Goal: Book appointment/travel/reservation

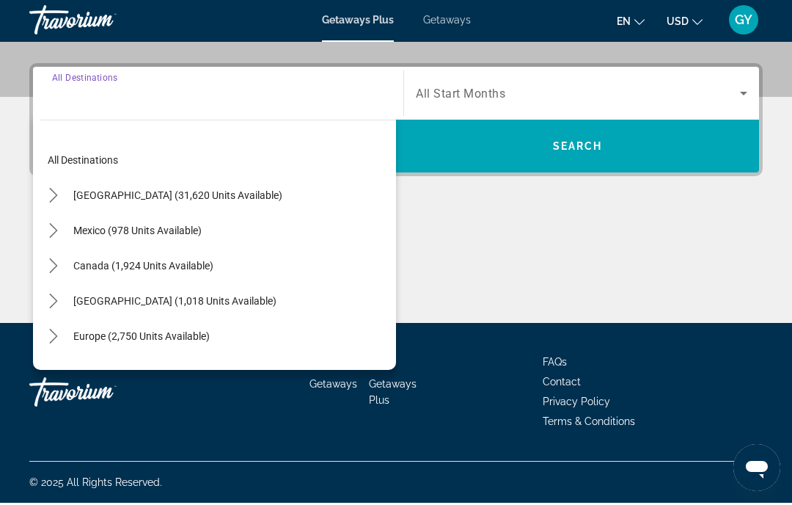
click at [54, 197] on icon "Toggle United States (31,620 units available) submenu" at bounding box center [53, 197] width 15 height 15
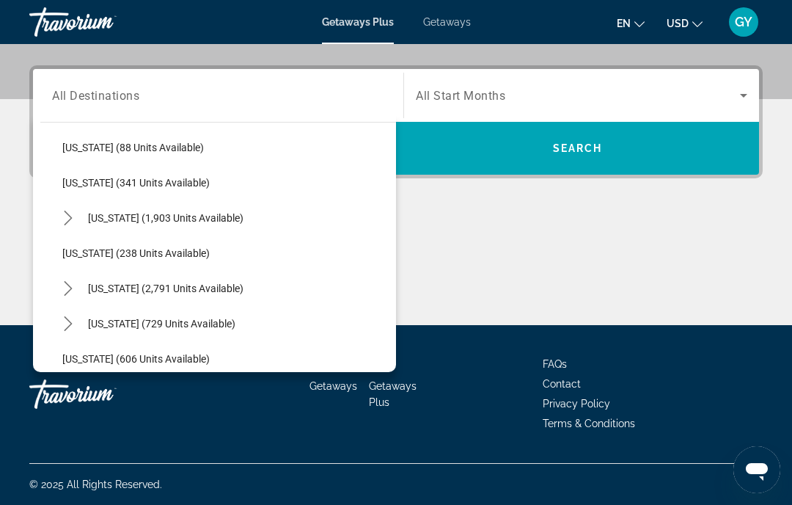
scroll to position [654, 0]
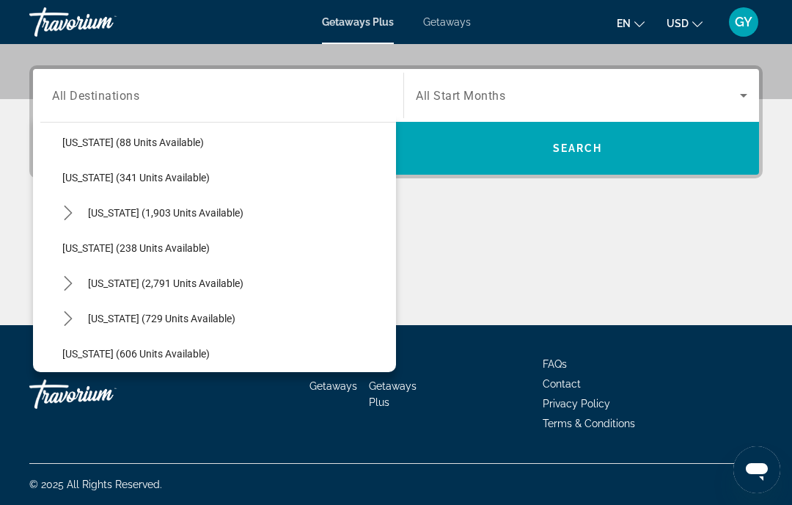
click at [68, 285] on icon "Toggle Nevada (2,791 units available) submenu" at bounding box center [68, 283] width 15 height 15
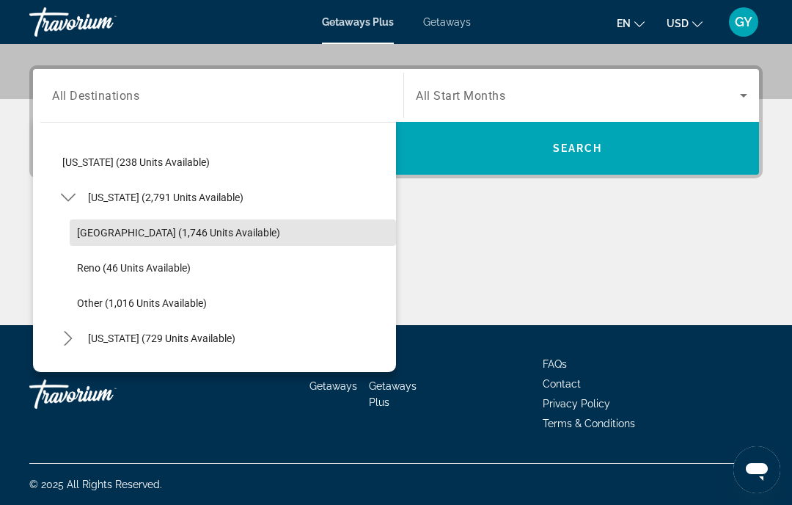
scroll to position [740, 0]
click at [158, 231] on span "[GEOGRAPHIC_DATA] (1,746 units available)" at bounding box center [178, 232] width 203 height 12
type input "**********"
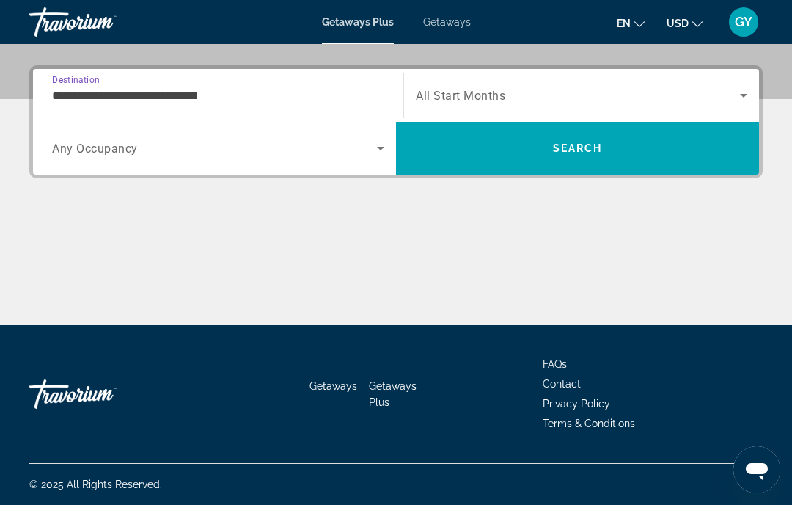
click at [566, 153] on span "Search" at bounding box center [578, 148] width 50 height 12
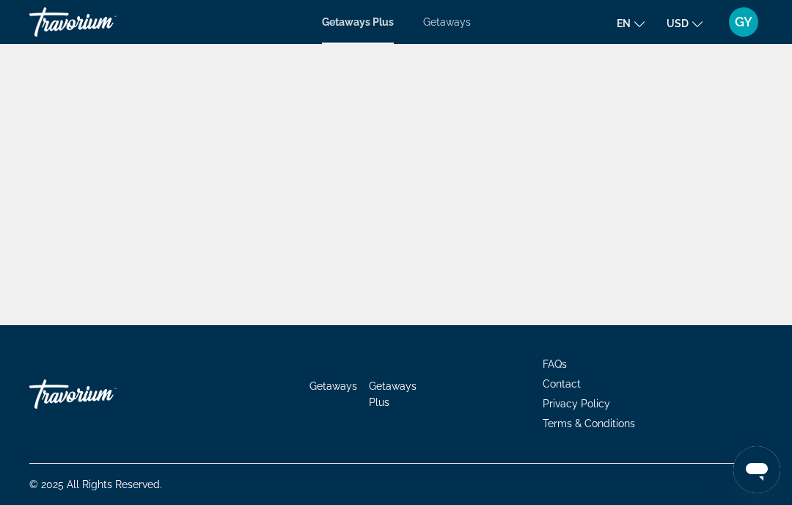
scroll to position [54, 0]
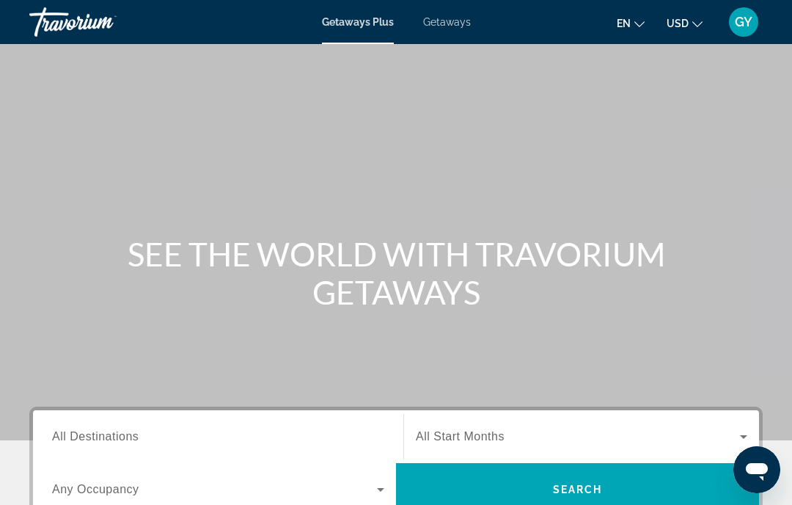
click at [116, 433] on span "All Destinations" at bounding box center [95, 436] width 87 height 12
click at [116, 433] on input "Destination All Destinations" at bounding box center [218, 437] width 332 height 18
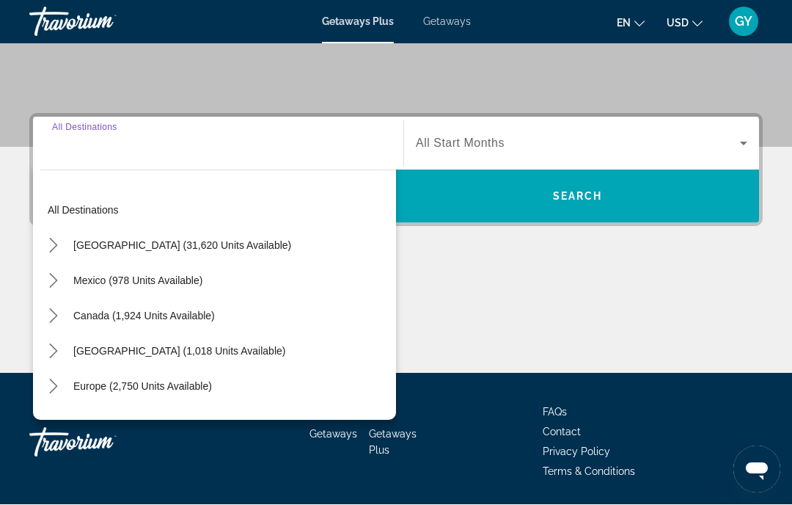
scroll to position [341, 0]
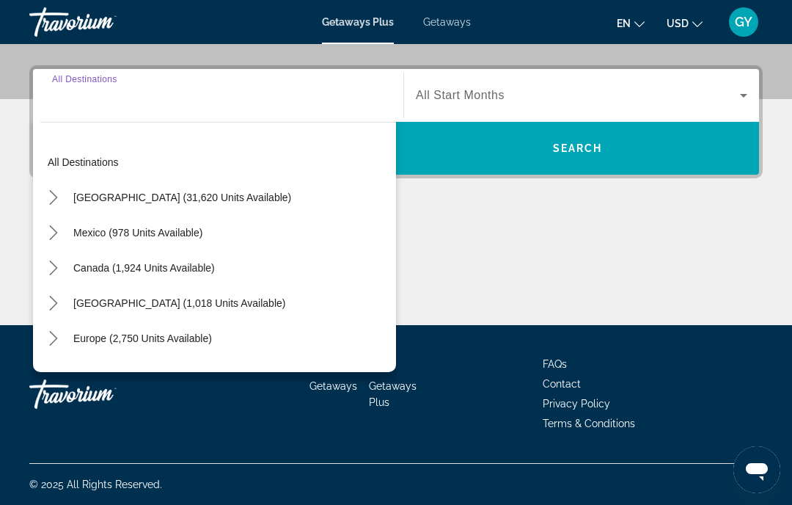
click at [55, 197] on icon "Toggle United States (31,620 units available) submenu" at bounding box center [53, 197] width 8 height 15
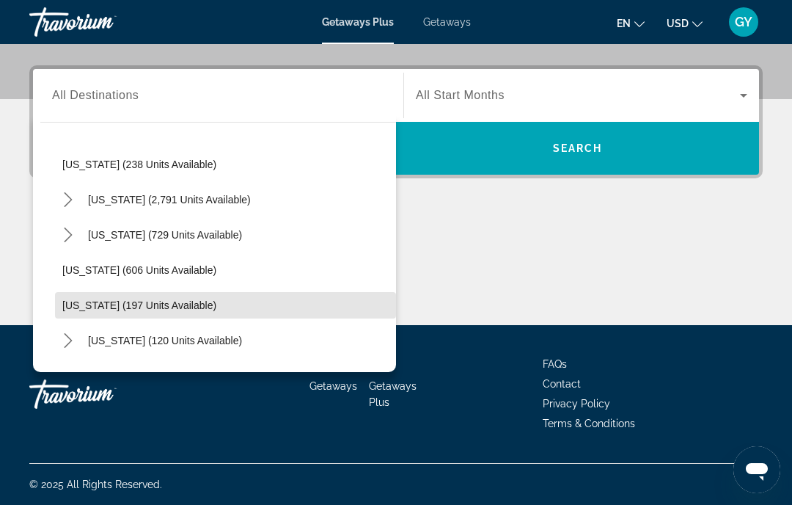
scroll to position [736, 0]
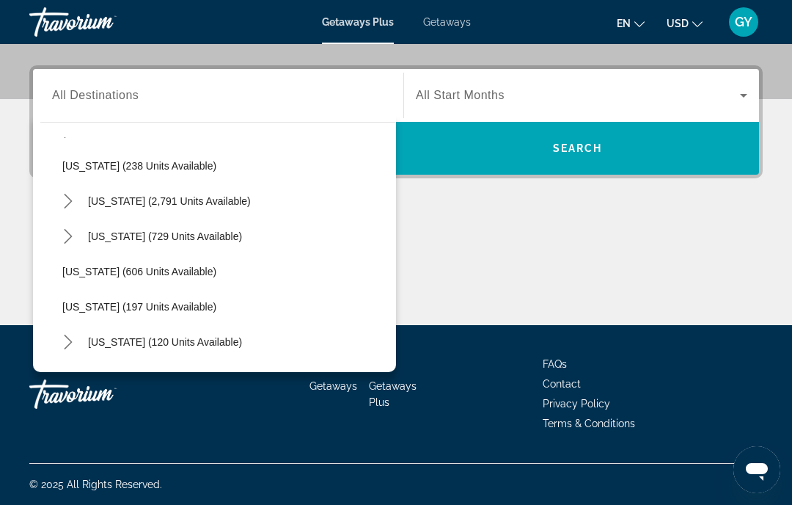
click at [71, 201] on icon "Toggle Nevada (2,791 units available) submenu" at bounding box center [68, 201] width 8 height 15
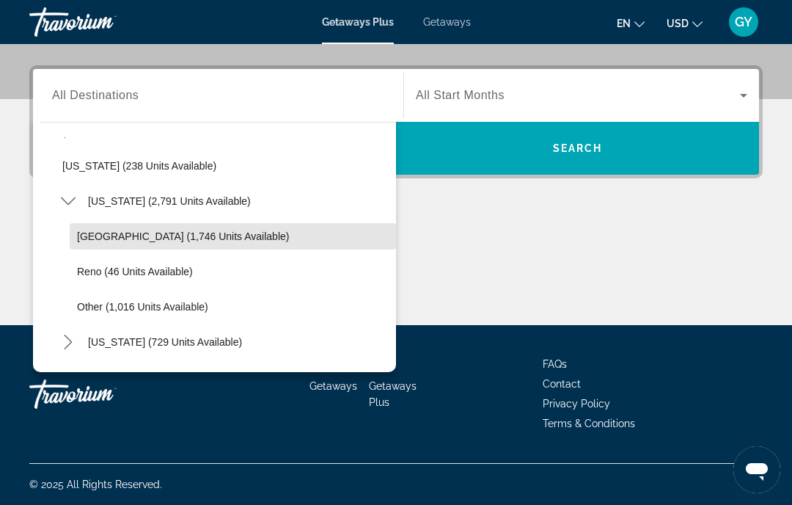
click at [144, 237] on span "[GEOGRAPHIC_DATA] (1,746 units available)" at bounding box center [183, 236] width 212 height 12
type input "**********"
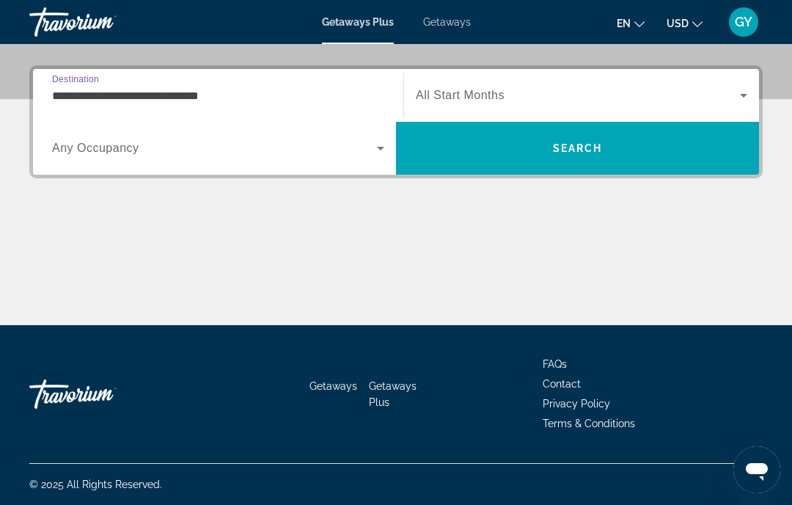
click at [540, 153] on span "Search" at bounding box center [577, 148] width 363 height 35
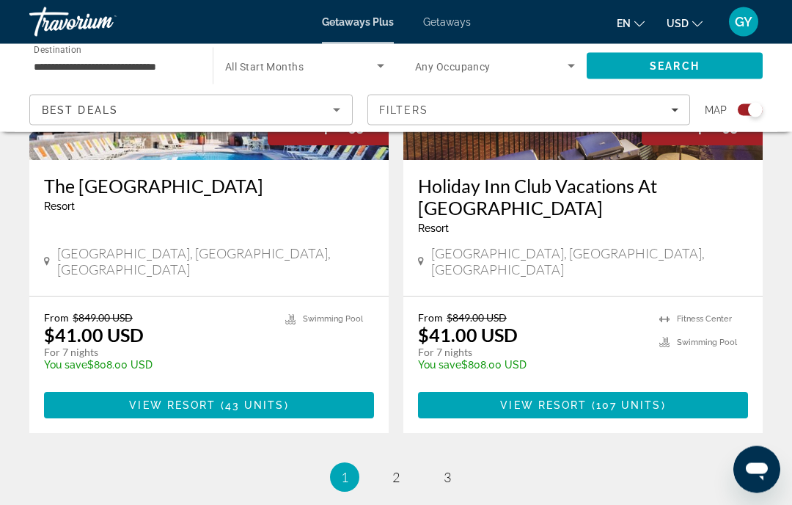
scroll to position [3353, 0]
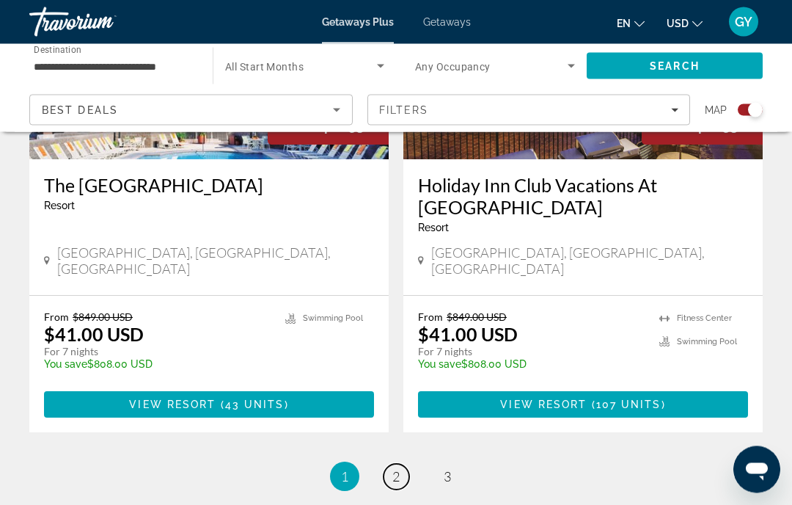
click at [399, 469] on span "2" at bounding box center [395, 477] width 7 height 16
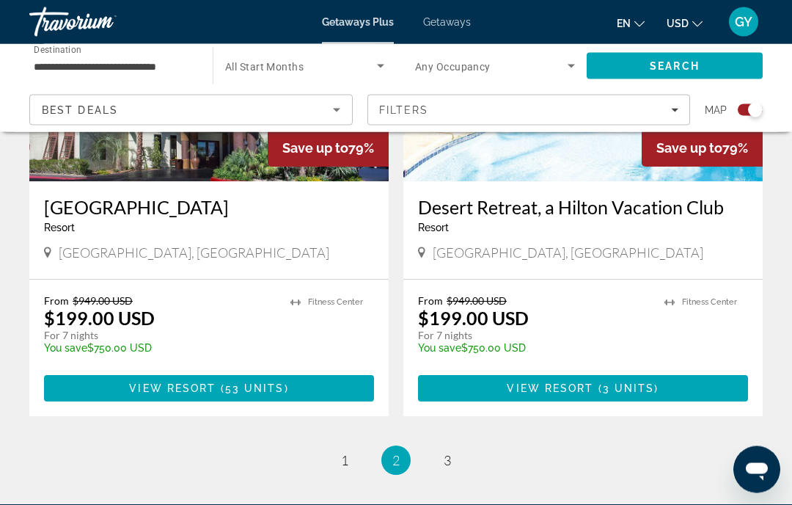
scroll to position [3356, 0]
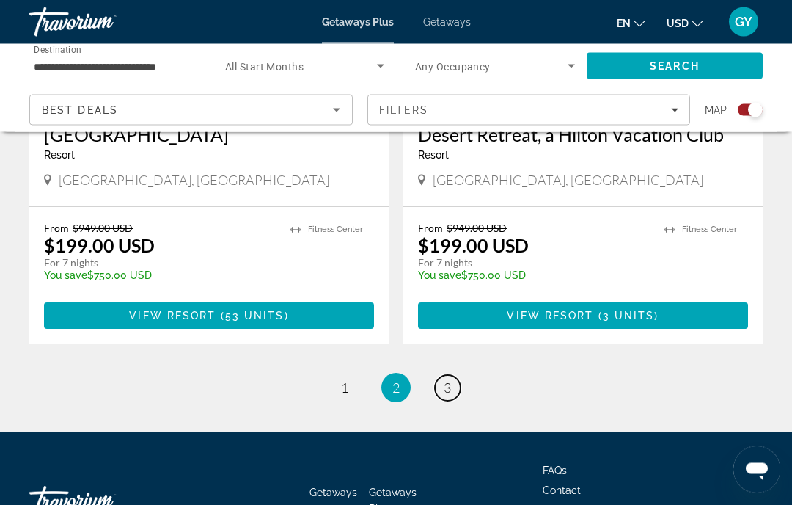
click at [450, 380] on span "3" at bounding box center [447, 388] width 7 height 16
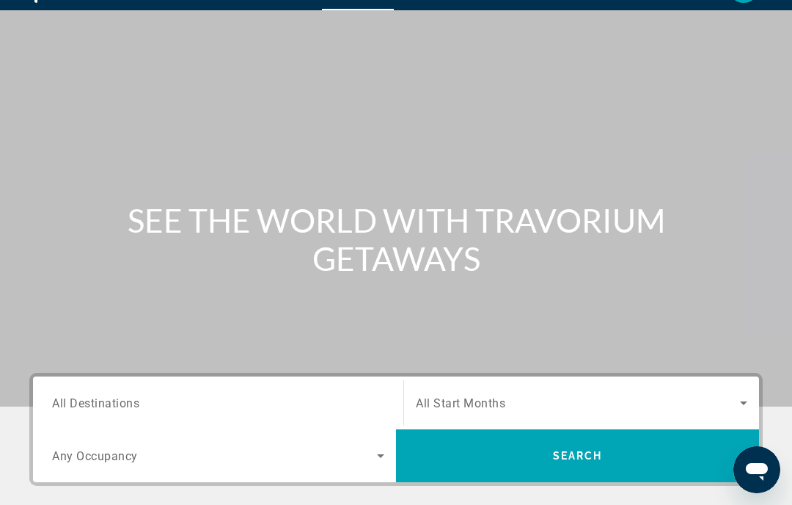
scroll to position [36, 0]
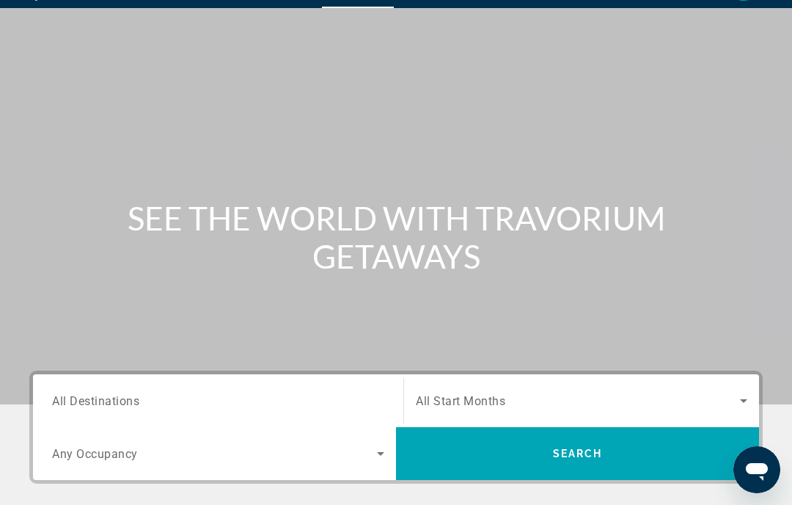
click at [109, 398] on span "All Destinations" at bounding box center [95, 400] width 87 height 14
click at [109, 398] on input "Destination All Destinations" at bounding box center [218, 401] width 332 height 18
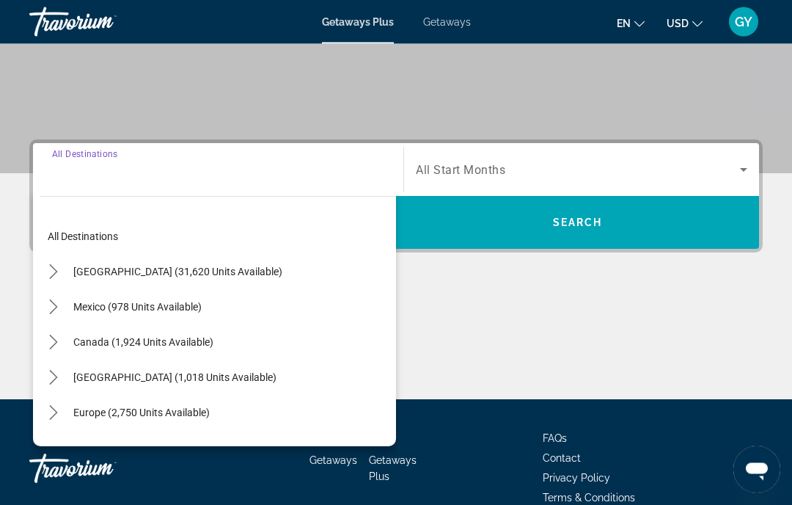
scroll to position [288, 0]
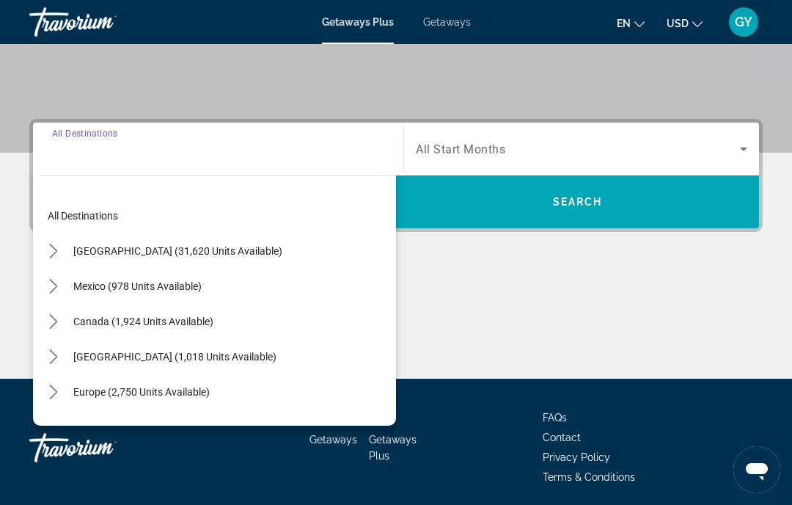
click at [57, 249] on icon "Toggle United States (31,620 units available) submenu" at bounding box center [53, 251] width 15 height 15
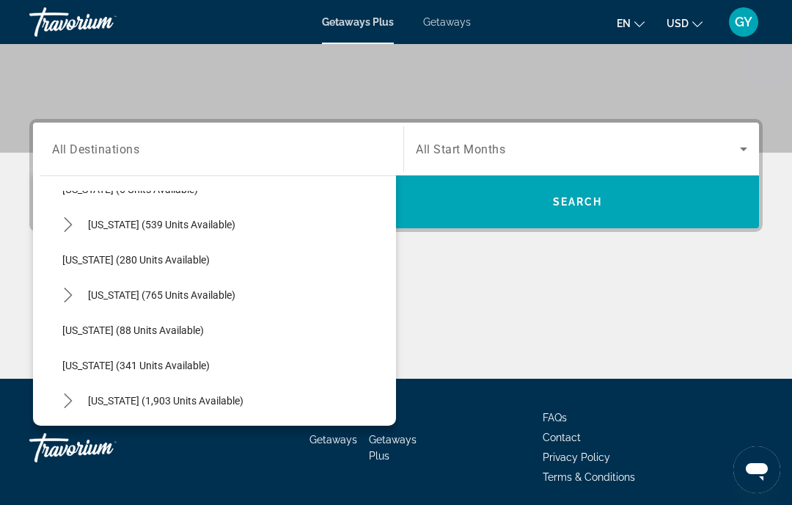
scroll to position [519, 0]
click at [314, 368] on span "Select destination: Minnesota (341 units available)" at bounding box center [225, 365] width 341 height 35
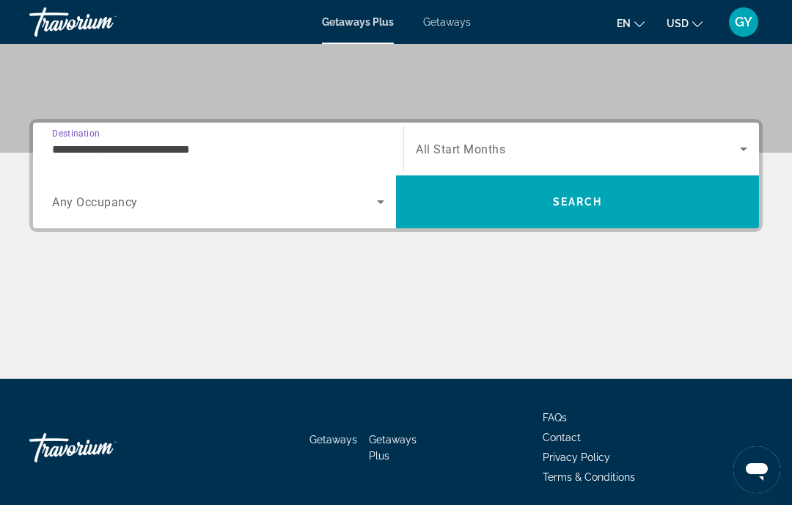
click at [235, 150] on input "**********" at bounding box center [218, 150] width 332 height 18
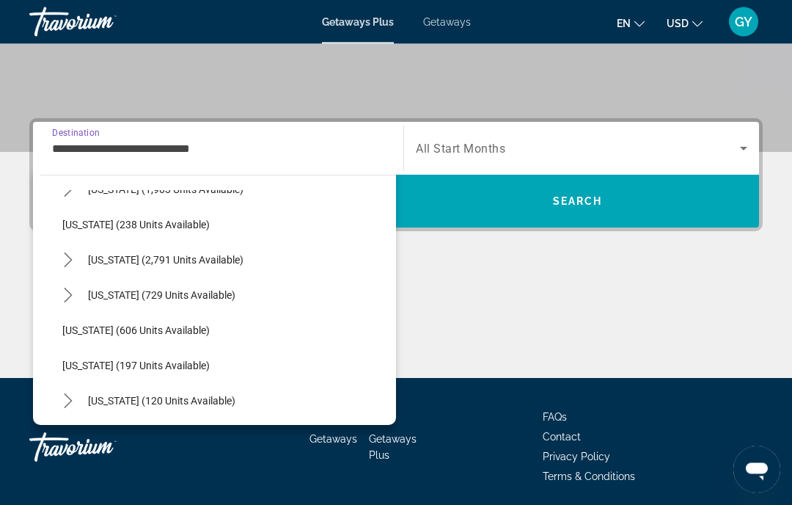
scroll to position [730, 0]
click at [72, 259] on icon "Toggle Nevada (2,791 units available) submenu" at bounding box center [68, 260] width 15 height 15
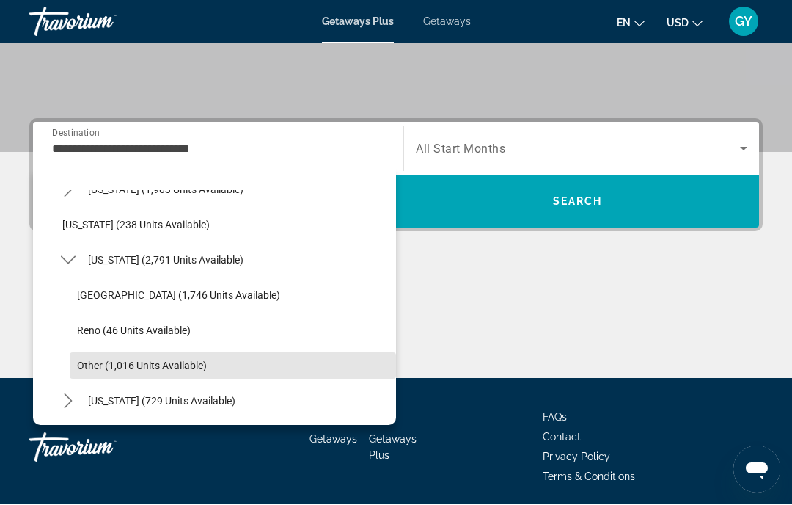
click at [136, 357] on span "Select destination: Other (1,016 units available)" at bounding box center [233, 365] width 326 height 35
type input "**********"
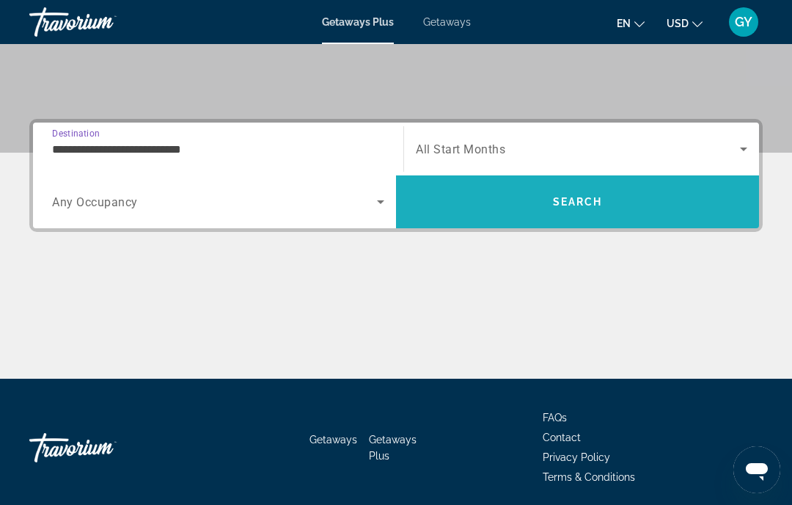
click at [546, 199] on span "Search" at bounding box center [577, 201] width 363 height 35
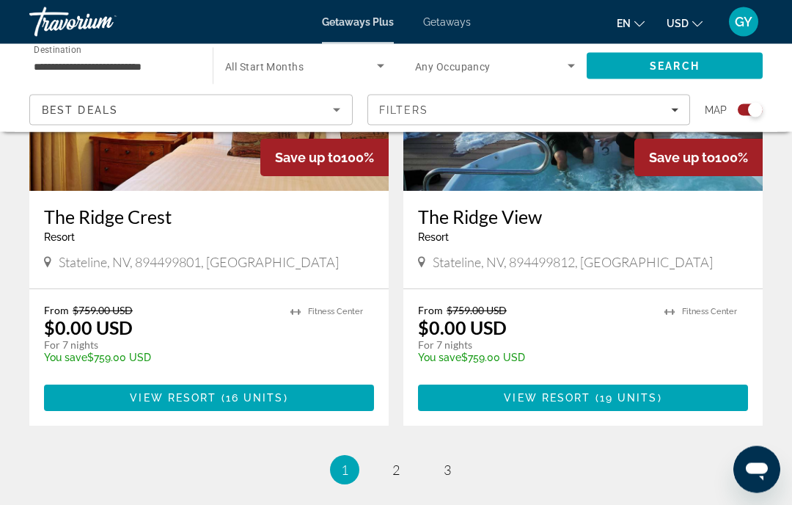
scroll to position [3236, 0]
click at [397, 461] on span "2" at bounding box center [395, 469] width 7 height 16
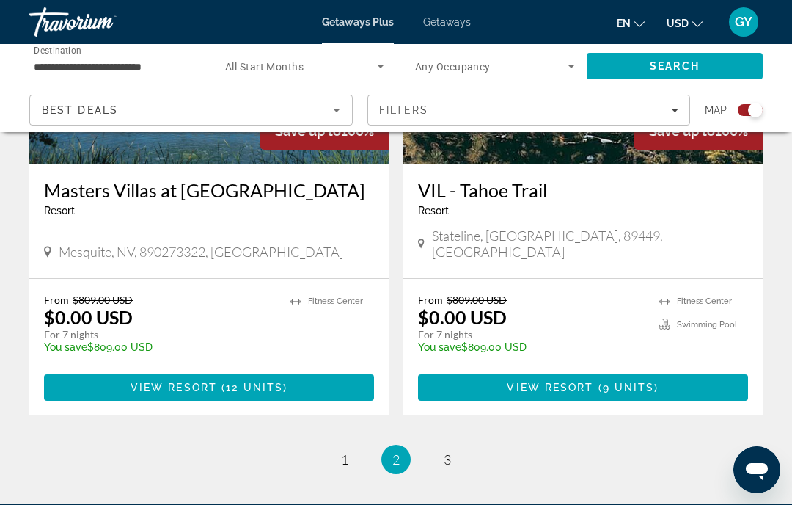
scroll to position [3422, 0]
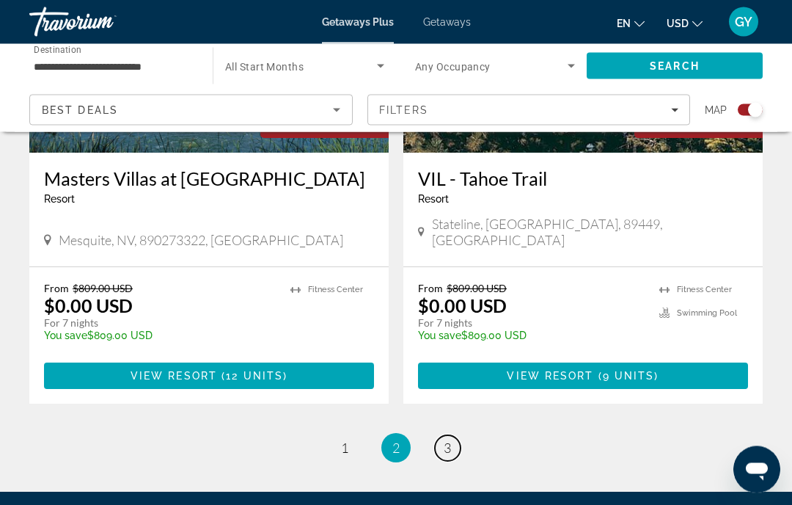
click at [452, 436] on link "page 3" at bounding box center [448, 449] width 26 height 26
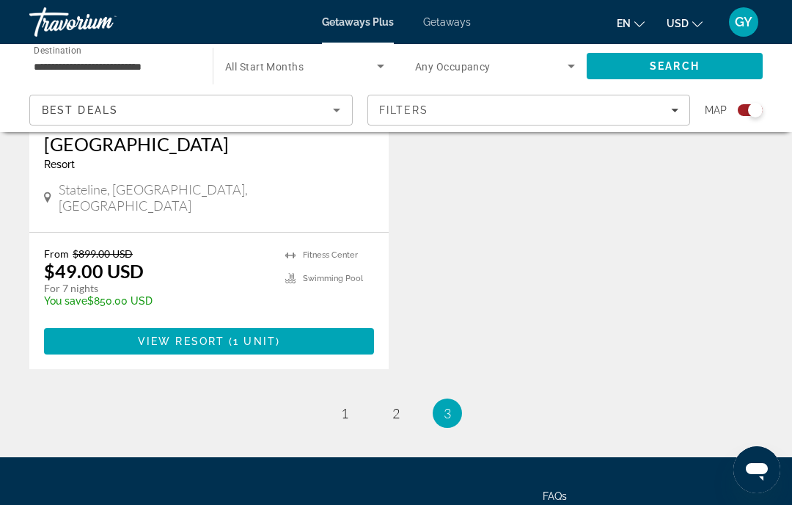
scroll to position [1837, 0]
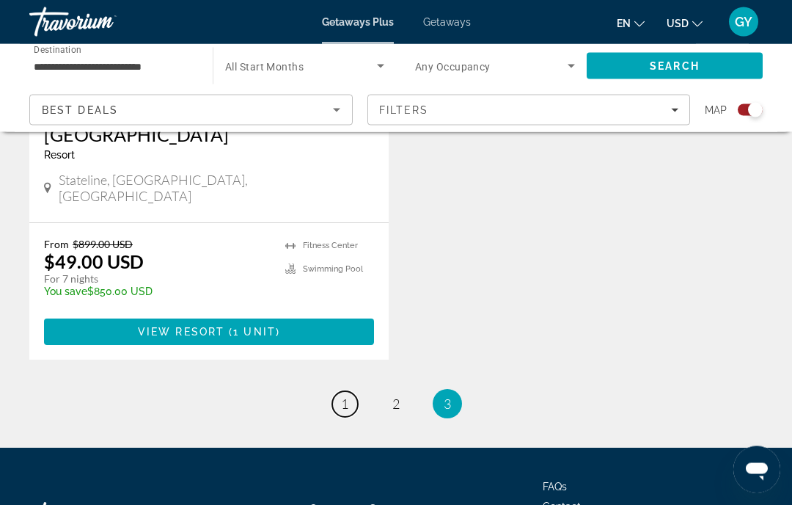
click at [343, 396] on span "1" at bounding box center [344, 404] width 7 height 16
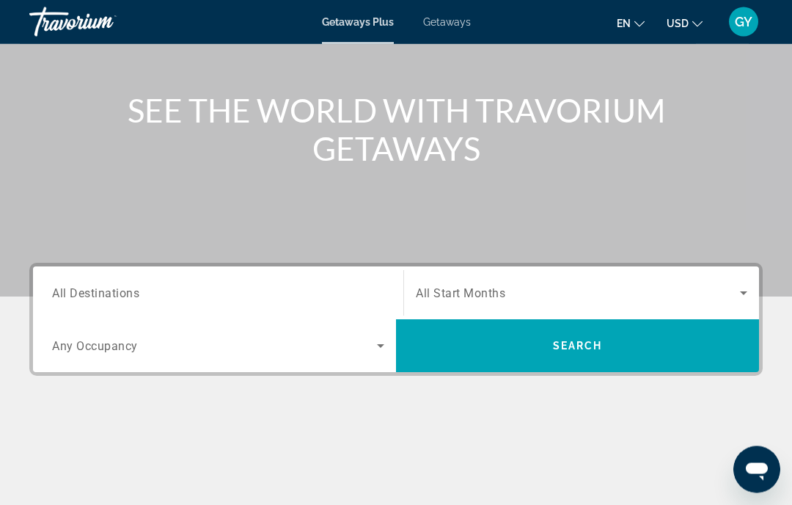
scroll to position [144, 0]
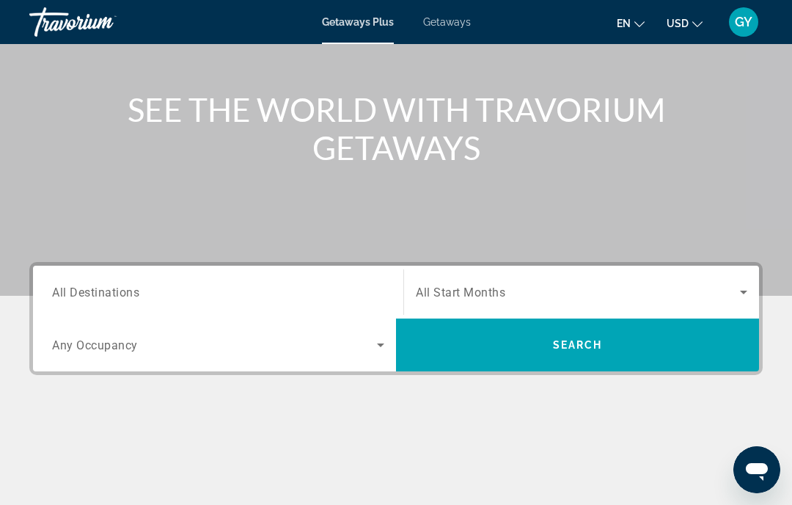
click at [129, 292] on span "All Destinations" at bounding box center [95, 292] width 87 height 14
click at [129, 292] on input "Destination All Destinations" at bounding box center [218, 293] width 332 height 18
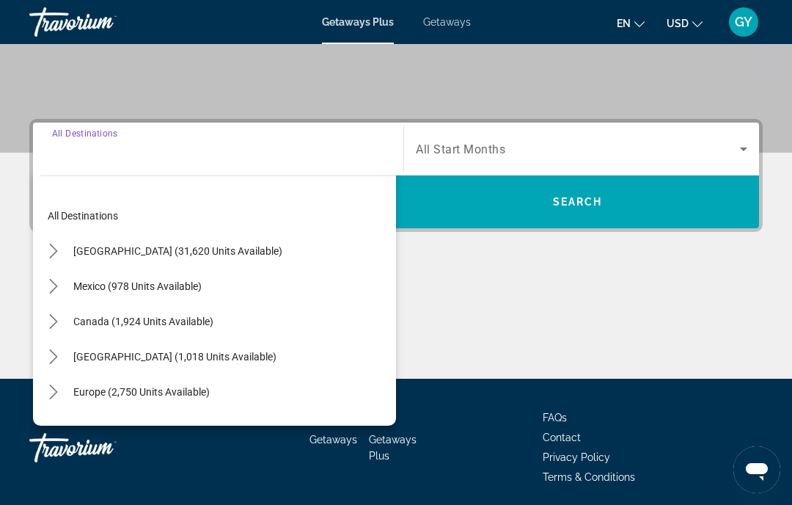
scroll to position [0, 0]
click at [57, 251] on icon "Toggle United States (31,620 units available) submenu" at bounding box center [53, 251] width 8 height 15
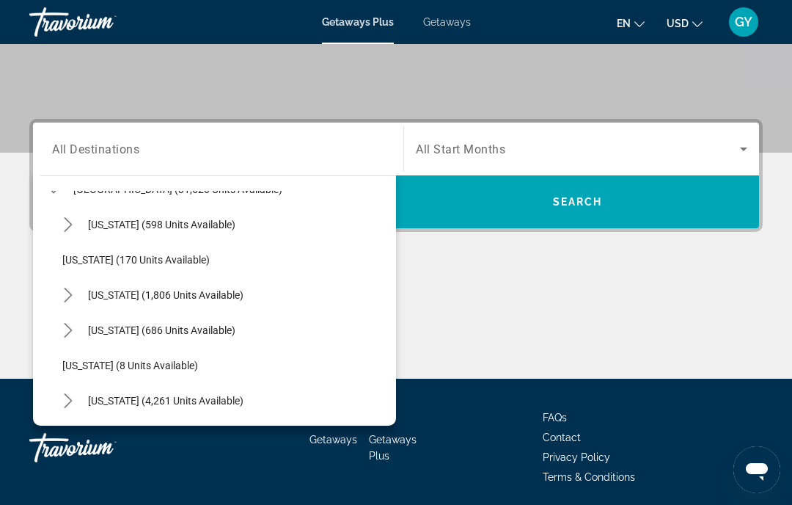
scroll to position [73, 0]
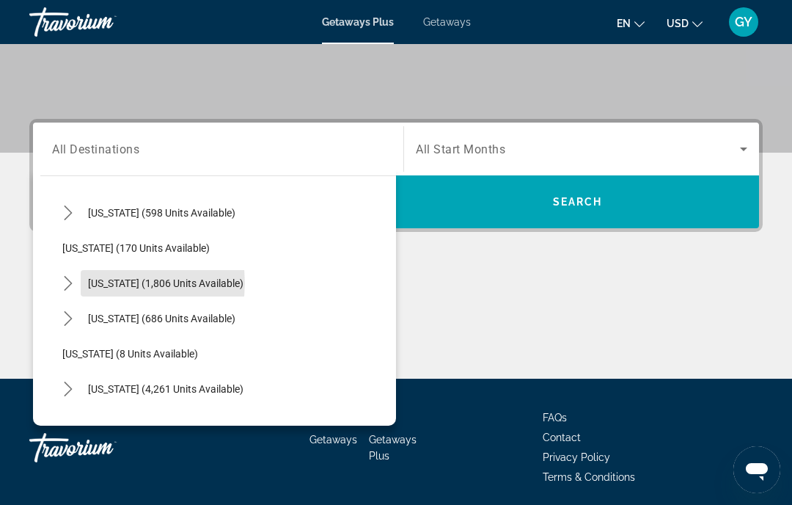
click at [122, 282] on span "[US_STATE] (1,806 units available)" at bounding box center [165, 283] width 155 height 12
type input "**********"
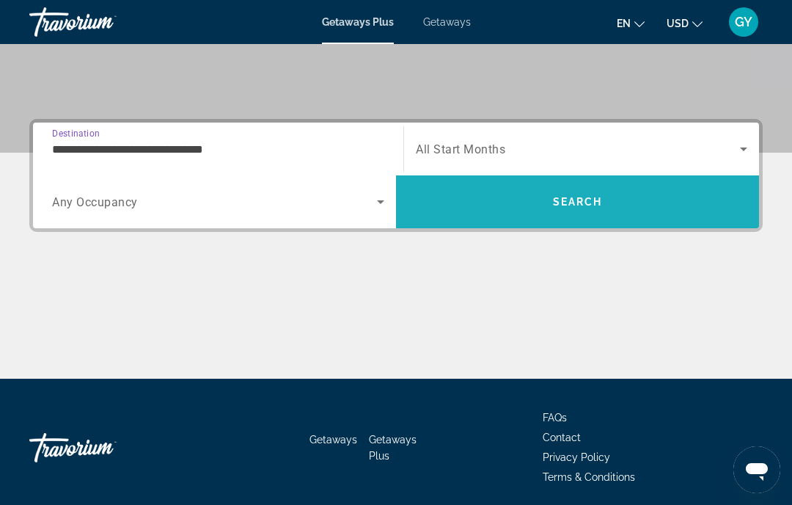
click at [572, 201] on span "Search" at bounding box center [578, 202] width 50 height 12
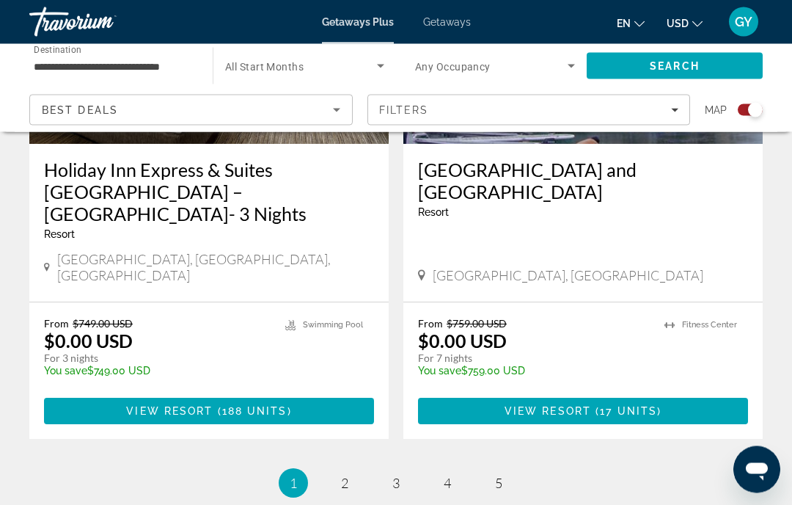
scroll to position [3400, 0]
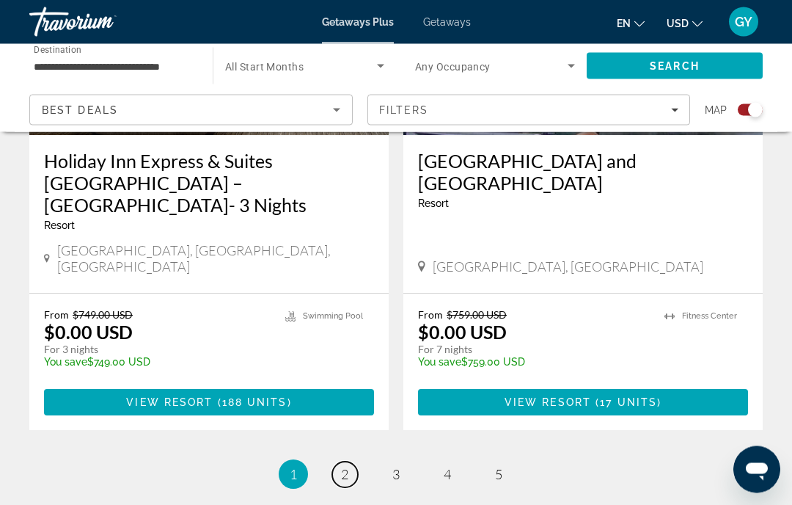
click at [350, 462] on link "page 2" at bounding box center [345, 475] width 26 height 26
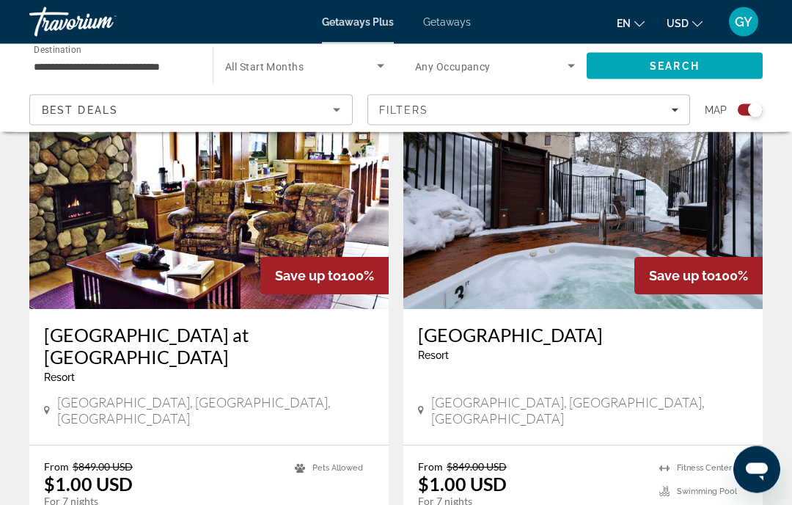
scroll to position [3189, 0]
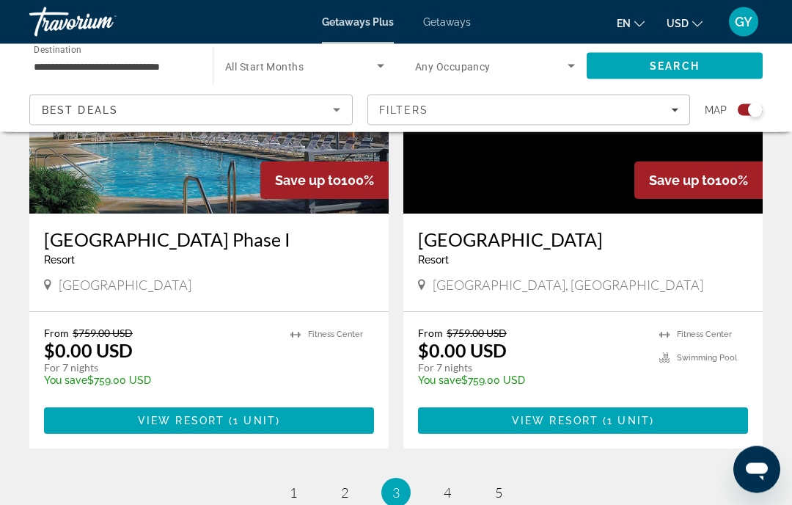
scroll to position [3356, 0]
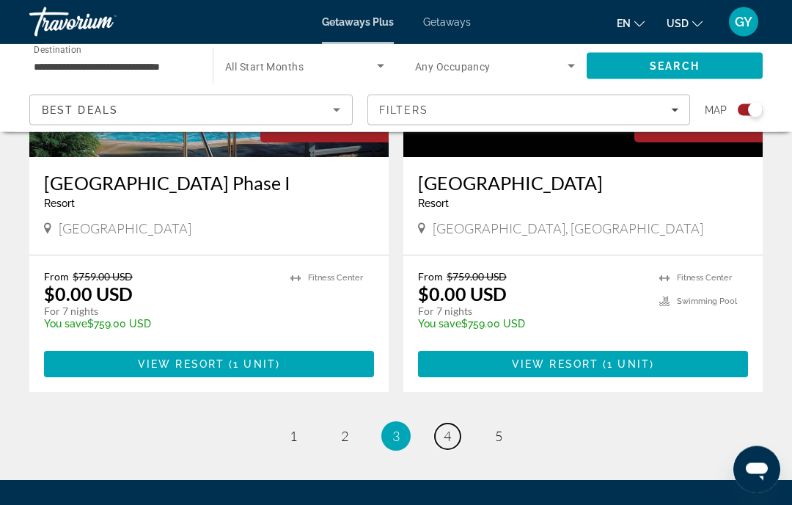
click at [450, 428] on span "4" at bounding box center [447, 436] width 7 height 16
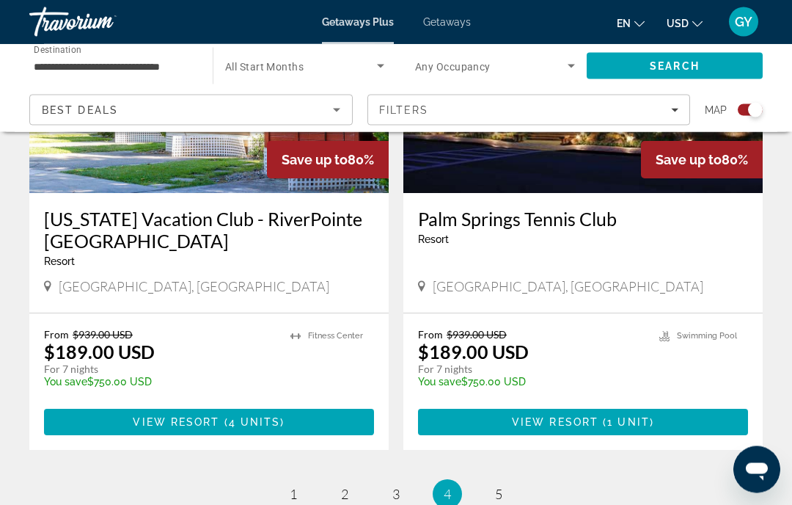
scroll to position [3304, 0]
click at [502, 486] on span "5" at bounding box center [498, 494] width 7 height 16
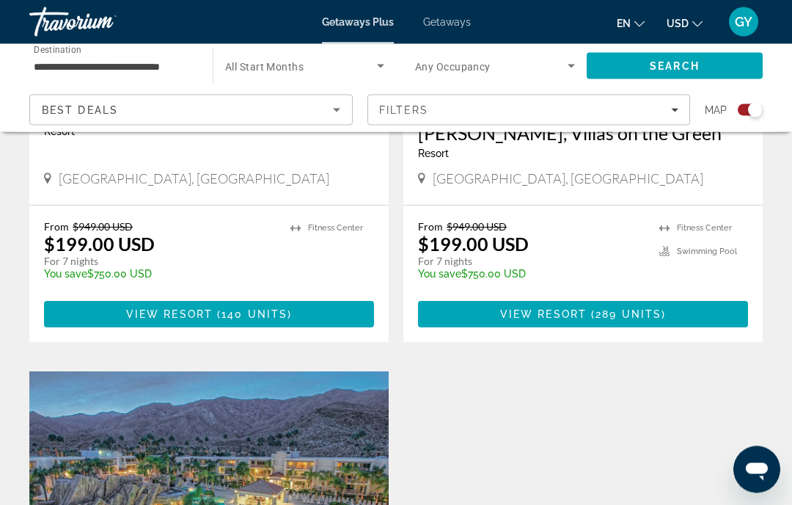
scroll to position [2456, 0]
